Goal: Task Accomplishment & Management: Use online tool/utility

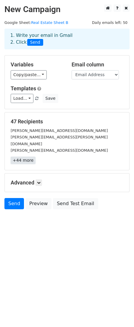
click at [28, 157] on link "+44 more" at bounding box center [23, 160] width 25 height 7
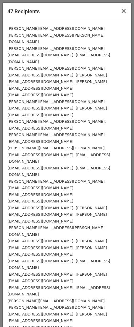
scroll to position [68, 0]
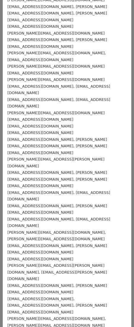
drag, startPoint x: 28, startPoint y: 151, endPoint x: 60, endPoint y: 264, distance: 117.8
click at [60, 264] on div "Sean@MySDDreamHome.com payton.doyle@medwayrealty.com john@swfloridarealestate.c…" at bounding box center [67, 196] width 128 height 488
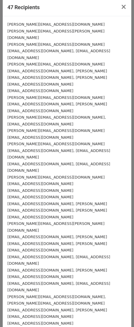
scroll to position [0, 0]
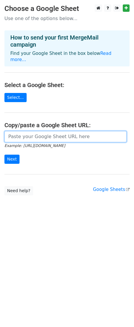
click at [39, 133] on input "url" at bounding box center [65, 136] width 122 height 11
paste input "[URL][DOMAIN_NAME]"
type input "https://docs.google.com/spreadsheets/d/1oDZSsmldcno3-qc8WkbLV4x0rBQzAJ36mlqxQFL…"
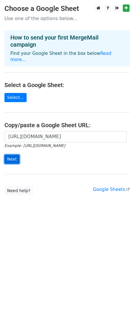
scroll to position [0, 0]
click at [15, 155] on input "Next" at bounding box center [11, 159] width 15 height 9
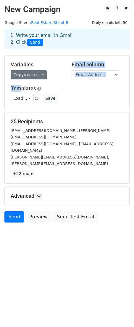
drag, startPoint x: 22, startPoint y: 81, endPoint x: 18, endPoint y: 77, distance: 5.6
click at [18, 77] on div "Variables Copy/paste... {{First Name}} {{Channel Links}} {{Email Address}} Emai…" at bounding box center [67, 82] width 124 height 53
click at [18, 77] on link "Copy/paste..." at bounding box center [29, 74] width 36 height 9
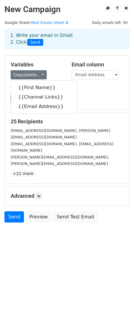
click at [76, 105] on div "Variables Copy/paste... {{First Name}} {{Channel Links}} {{Email Address}} Emai…" at bounding box center [67, 82] width 124 height 53
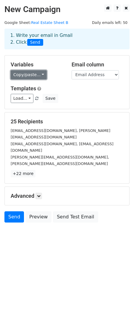
click at [27, 73] on link "Copy/paste..." at bounding box center [29, 74] width 36 height 9
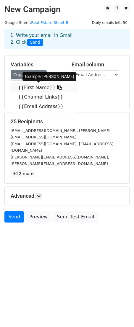
click at [33, 88] on link "{{First Name}}" at bounding box center [44, 87] width 66 height 9
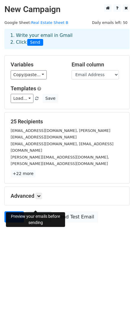
click at [37, 211] on link "Preview" at bounding box center [38, 216] width 26 height 11
click at [31, 211] on link "Preview" at bounding box center [38, 216] width 26 height 11
click at [34, 211] on link "Preview" at bounding box center [38, 216] width 26 height 11
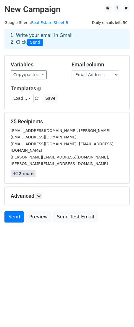
click at [27, 170] on link "+22 more" at bounding box center [23, 173] width 25 height 7
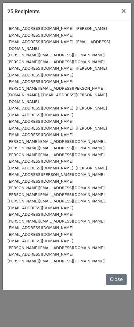
click at [71, 248] on div "25 Recipients × jarettrichards@bhhscal.com, jarett@jarettrichards.com team@chap…" at bounding box center [67, 163] width 134 height 327
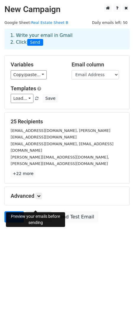
click at [33, 211] on link "Preview" at bounding box center [38, 216] width 26 height 11
click at [41, 211] on link "Preview" at bounding box center [38, 216] width 26 height 11
click at [37, 211] on link "Preview" at bounding box center [38, 216] width 26 height 11
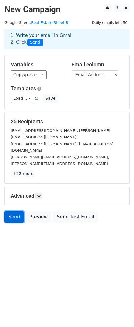
click at [13, 211] on link "Send" at bounding box center [13, 216] width 19 height 11
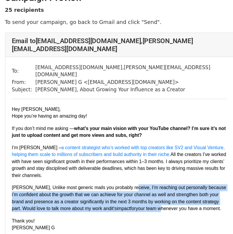
drag, startPoint x: 122, startPoint y: 166, endPoint x: 147, endPoint y: 186, distance: 32.6
click at [147, 186] on p "Jarett, Unlike most generic mails you probably receive, I’m reaching out person…" at bounding box center [116, 189] width 191 height 25
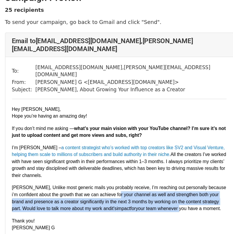
drag, startPoint x: 147, startPoint y: 186, endPoint x: 132, endPoint y: 172, distance: 20.7
click at [132, 177] on p "Jarett, Unlike most generic mails you probably receive, I’m reaching out person…" at bounding box center [116, 189] width 191 height 25
drag, startPoint x: 132, startPoint y: 172, endPoint x: 152, endPoint y: 184, distance: 22.9
click at [152, 184] on p "Jarett, Unlike most generic mails you probably receive, I’m reaching out person…" at bounding box center [116, 189] width 191 height 25
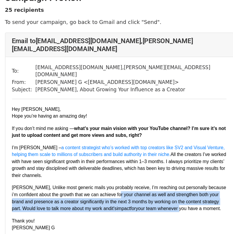
click at [152, 184] on p "Jarett, Unlike most generic mails you probably receive, I’m reaching out person…" at bounding box center [116, 189] width 191 height 25
drag, startPoint x: 152, startPoint y: 184, endPoint x: 137, endPoint y: 171, distance: 19.5
click at [137, 177] on p "Jarett, Unlike most generic mails you probably receive, I’m reaching out person…" at bounding box center [116, 189] width 191 height 25
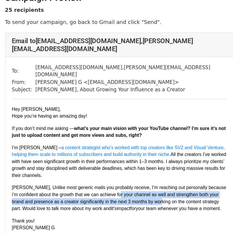
drag, startPoint x: 137, startPoint y: 171, endPoint x: 152, endPoint y: 181, distance: 17.9
click at [152, 181] on p "Jarett, Unlike most generic mails you probably receive, I’m reaching out person…" at bounding box center [116, 189] width 191 height 25
drag, startPoint x: 152, startPoint y: 181, endPoint x: 142, endPoint y: 173, distance: 12.6
click at [142, 177] on p "Jarett, Unlike most generic mails you probably receive, I’m reaching out person…" at bounding box center [116, 189] width 191 height 25
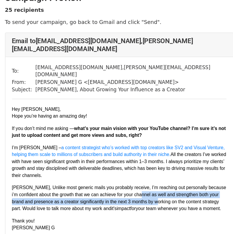
click at [142, 177] on p "Jarett, Unlike most generic mails you probably receive, I’m reaching out person…" at bounding box center [116, 189] width 191 height 25
drag, startPoint x: 142, startPoint y: 173, endPoint x: 151, endPoint y: 182, distance: 12.5
click at [151, 182] on p "Jarett, Unlike most generic mails you probably receive, I’m reaching out person…" at bounding box center [116, 189] width 191 height 25
drag, startPoint x: 151, startPoint y: 182, endPoint x: 151, endPoint y: 172, distance: 10.1
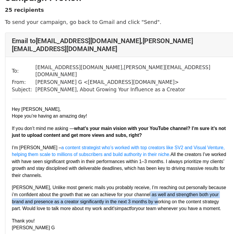
click at [151, 177] on p "Jarett, Unlike most generic mails you probably receive, I’m reaching out person…" at bounding box center [116, 189] width 191 height 25
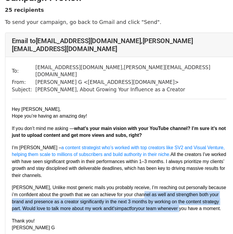
drag, startPoint x: 151, startPoint y: 172, endPoint x: 158, endPoint y: 185, distance: 15.7
click at [158, 185] on p "Jarett, Unlike most generic mails you probably receive, I’m reaching out person…" at bounding box center [116, 189] width 191 height 25
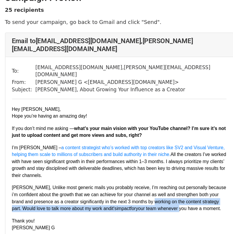
drag, startPoint x: 158, startPoint y: 185, endPoint x: 150, endPoint y: 178, distance: 10.6
click at [150, 178] on p "Jarett, Unlike most generic mails you probably receive, I’m reaching out person…" at bounding box center [116, 189] width 191 height 25
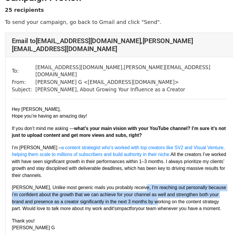
drag, startPoint x: 150, startPoint y: 178, endPoint x: 141, endPoint y: 160, distance: 20.5
click at [141, 160] on div "Hey [PERSON_NAME] you’re having an amazing day! If you don’t mind me asking — w…" at bounding box center [116, 163] width 191 height 112
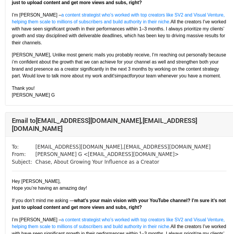
scroll to position [182, 0]
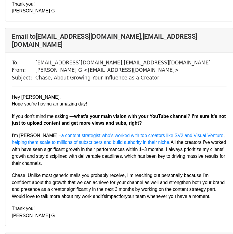
drag, startPoint x: 141, startPoint y: 160, endPoint x: 127, endPoint y: 148, distance: 18.0
click at [127, 148] on div "Hey Chase, Hope you’re having an amazing day! If you don’t mind me asking — wha…" at bounding box center [116, 164] width 191 height 112
click at [127, 148] on p "I’m [PERSON_NAME] – a content strategist who’s worked with top creators like SV…" at bounding box center [116, 158] width 191 height 31
drag, startPoint x: 127, startPoint y: 148, endPoint x: 136, endPoint y: 176, distance: 28.8
click at [136, 176] on div "Hey Chase, Hope you’re having an amazing day! If you don’t mind me asking — wha…" at bounding box center [116, 164] width 191 height 112
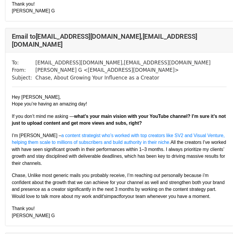
click at [136, 178] on p "Chase, Unlike most generic mails you probably receive, I’m reaching out persona…" at bounding box center [116, 190] width 191 height 25
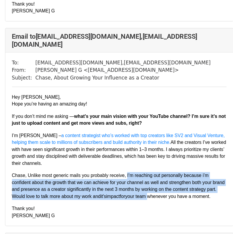
drag, startPoint x: 136, startPoint y: 176, endPoint x: 123, endPoint y: 154, distance: 25.2
click at [123, 154] on div "Hey Chase, Hope you’re having an amazing day! If you don’t mind me asking — wha…" at bounding box center [116, 164] width 191 height 112
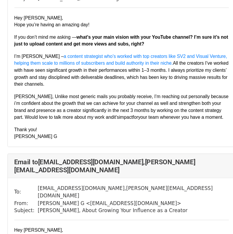
scroll to position [1437, 0]
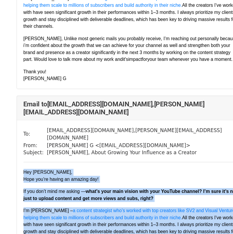
drag, startPoint x: 51, startPoint y: 190, endPoint x: -1, endPoint y: 77, distance: 124.2
copy div "Hey Lewis, Hope you’re having an amazing day! If you don’t mind me asking — wha…"
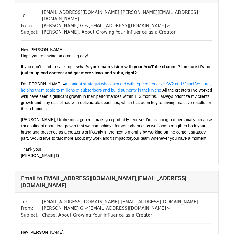
scroll to position [67, 0]
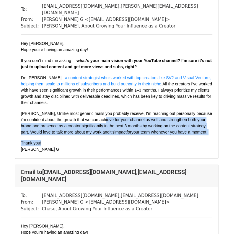
drag, startPoint x: 0, startPoint y: 0, endPoint x: 111, endPoint y: 105, distance: 152.9
click at [111, 105] on div "Hey [PERSON_NAME] you’re having an amazing day! If you don’t mind me asking — w…" at bounding box center [116, 96] width 191 height 112
click at [111, 110] on p "Jarett, Unlike most generic mails you probably receive, I’m reaching out person…" at bounding box center [116, 122] width 191 height 25
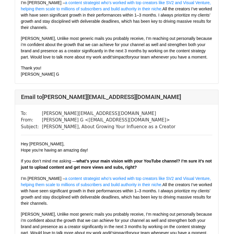
scroll to position [2741, 0]
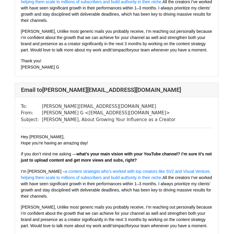
drag, startPoint x: 146, startPoint y: 87, endPoint x: 128, endPoint y: 61, distance: 31.5
click at [128, 134] on div "Hey Jay, Hope you’re having an amazing day! If you don’t mind me asking — what’…" at bounding box center [116, 190] width 191 height 112
click at [128, 168] on p "I’m Chinmay – a content strategist who’s worked with top creators like SV2 and …" at bounding box center [116, 183] width 191 height 31
drag, startPoint x: 128, startPoint y: 61, endPoint x: 138, endPoint y: 106, distance: 45.6
click at [138, 134] on div "Hey Jay, Hope you’re having an amazing day! If you don’t mind me asking — what’…" at bounding box center [116, 190] width 191 height 112
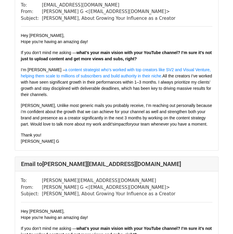
scroll to position [3220, 0]
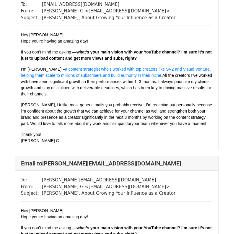
drag, startPoint x: 138, startPoint y: 106, endPoint x: 117, endPoint y: 147, distance: 47.0
drag, startPoint x: 117, startPoint y: 147, endPoint x: 91, endPoint y: 120, distance: 37.0
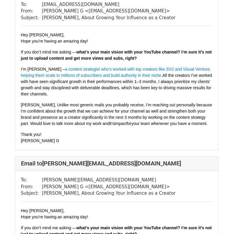
drag, startPoint x: 91, startPoint y: 120, endPoint x: 99, endPoint y: 156, distance: 36.6
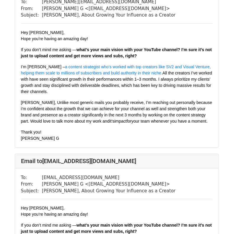
scroll to position [3416, 0]
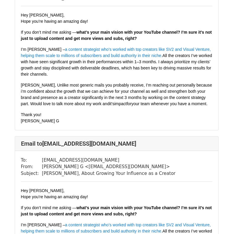
drag, startPoint x: 99, startPoint y: 156, endPoint x: 41, endPoint y: 92, distance: 86.3
click at [41, 222] on p "I’m Chinmay – a content strategist who’s worked with top creators like SV2 and …" at bounding box center [116, 237] width 191 height 31
drag, startPoint x: 41, startPoint y: 92, endPoint x: 61, endPoint y: 140, distance: 51.8
click at [61, 151] on div "To: katie@8figuresystems.io From: Chinmay G < chinmayg.cs@zohomail.in > Subject…" at bounding box center [116, 228] width 203 height 155
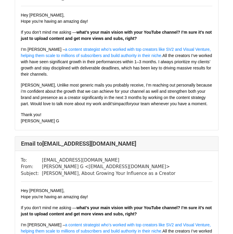
click at [61, 151] on div "To: katie@8figuresystems.io From: Chinmay G < chinmayg.cs@zohomail.in > Subject…" at bounding box center [116, 228] width 203 height 155
drag, startPoint x: 61, startPoint y: 140, endPoint x: 60, endPoint y: 107, distance: 33.7
click at [60, 151] on div "To: katie@8figuresystems.io From: Chinmay G < chinmayg.cs@zohomail.in > Subject…" at bounding box center [116, 228] width 203 height 155
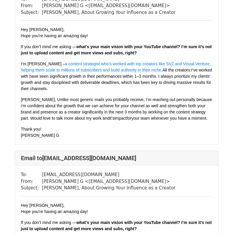
scroll to position [3577, 0]
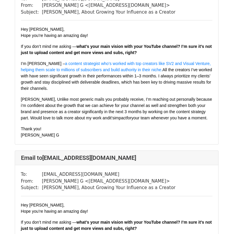
drag, startPoint x: 60, startPoint y: 107, endPoint x: 69, endPoint y: 136, distance: 31.2
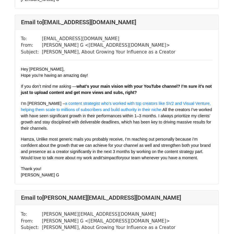
scroll to position [4257, 0]
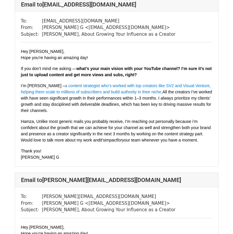
drag, startPoint x: 69, startPoint y: 136, endPoint x: 73, endPoint y: 167, distance: 30.6
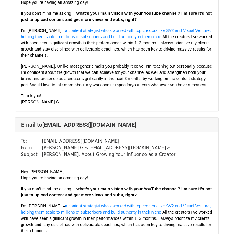
scroll to position [3768, 0]
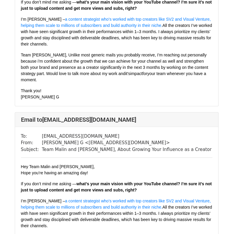
scroll to position [700, 0]
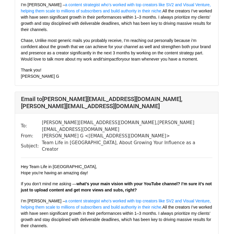
scroll to position [357, 0]
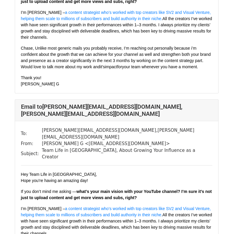
scroll to position [342, 0]
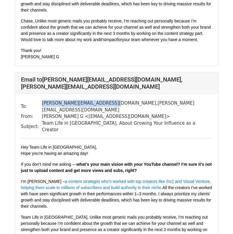
drag, startPoint x: 39, startPoint y: 81, endPoint x: 106, endPoint y: 80, distance: 67.0
click at [106, 100] on td "Andrew@OneLifeRealtyGroup.com , Samantha@OneLifeRealtyGroup.com" at bounding box center [127, 106] width 170 height 13
copy td "Andrew@OneLifeRealtyGroup.com"
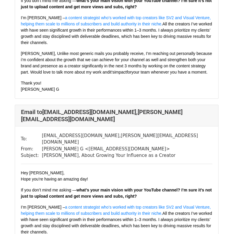
scroll to position [1459, 0]
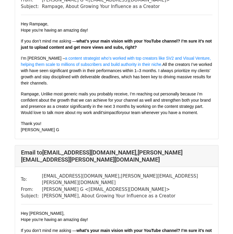
scroll to position [2142, 0]
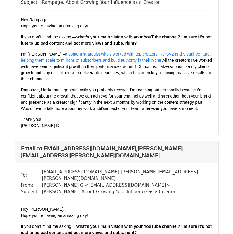
drag, startPoint x: 82, startPoint y: 152, endPoint x: 80, endPoint y: 169, distance: 17.5
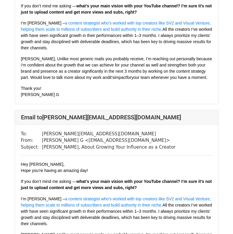
scroll to position [2714, 0]
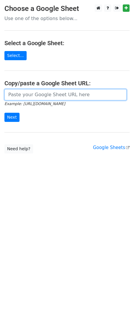
click at [37, 95] on input "url" at bounding box center [65, 94] width 122 height 11
paste input "[URL][DOMAIN_NAME]"
type input "[URL][DOMAIN_NAME]"
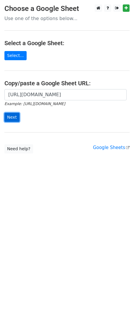
scroll to position [0, 0]
click at [12, 117] on input "Next" at bounding box center [11, 117] width 15 height 9
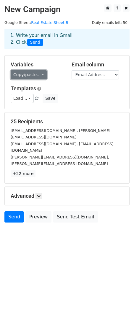
click at [36, 77] on link "Copy/paste..." at bounding box center [29, 74] width 36 height 9
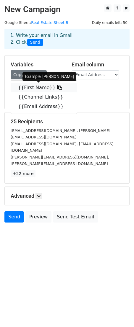
click at [35, 88] on link "{{First Name}}" at bounding box center [44, 87] width 66 height 9
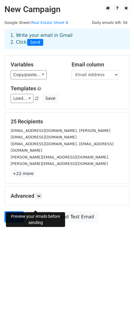
click at [36, 211] on link "Preview" at bounding box center [38, 216] width 26 height 11
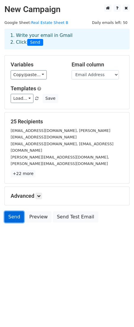
click at [9, 211] on link "Send" at bounding box center [13, 216] width 19 height 11
click at [8, 211] on link "Send" at bounding box center [13, 216] width 19 height 11
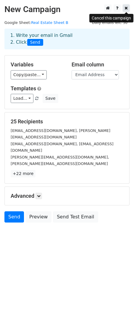
click at [127, 9] on icon at bounding box center [125, 8] width 3 height 4
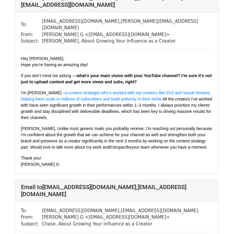
scroll to position [53, 0]
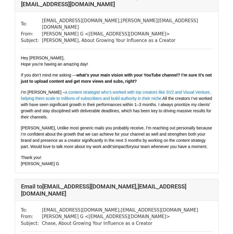
drag, startPoint x: 135, startPoint y: 126, endPoint x: 103, endPoint y: 103, distance: 39.3
click at [103, 103] on div "Hey Jarett, Hope you’re having an amazing day! If you don’t mind me asking — wh…" at bounding box center [116, 111] width 191 height 112
click at [103, 103] on p "I’m Chinmay – a content strategist who’s worked with top creators like SV2 and …" at bounding box center [116, 104] width 191 height 31
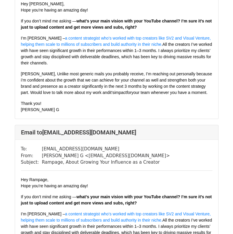
scroll to position [1983, 0]
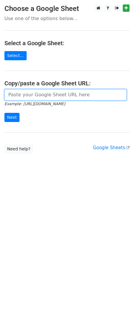
click at [65, 90] on input "url" at bounding box center [65, 94] width 122 height 11
click at [51, 95] on input "url" at bounding box center [65, 94] width 122 height 11
paste input "https://docs.google.com/spreadsheets/d/1oDZSsmldcno3-qc8WkbLV4x0rBQzAJ36mlqxQFL…"
type input "https://docs.google.com/spreadsheets/d/1oDZSsmldcno3-qc8WkbLV4x0rBQzAJ36mlqxQFL…"
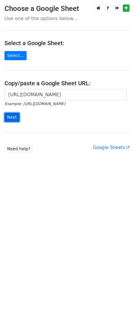
scroll to position [0, 0]
click at [12, 116] on input "Next" at bounding box center [11, 117] width 15 height 9
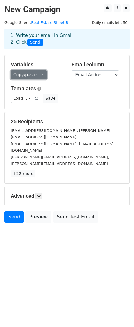
click at [36, 75] on link "Copy/paste..." at bounding box center [29, 74] width 36 height 9
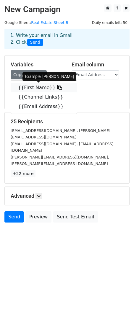
click at [44, 87] on link "{{First Name}}" at bounding box center [44, 87] width 66 height 9
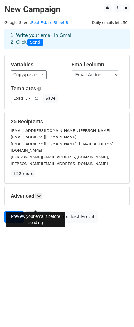
click at [39, 211] on link "Preview" at bounding box center [38, 216] width 26 height 11
click at [45, 211] on link "Preview" at bounding box center [38, 216] width 26 height 11
click at [12, 211] on link "Send" at bounding box center [13, 216] width 19 height 11
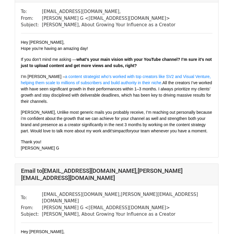
scroll to position [1442, 0]
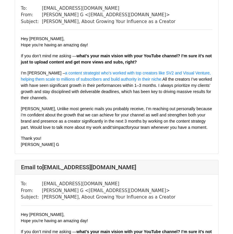
scroll to position [3723, 0]
